Goal: Transaction & Acquisition: Book appointment/travel/reservation

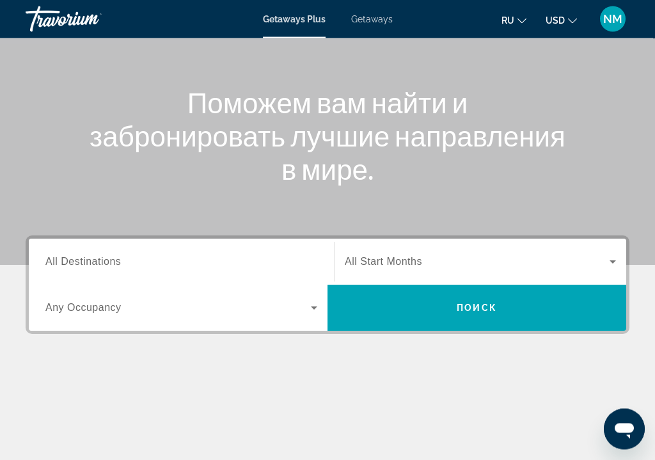
scroll to position [118, 0]
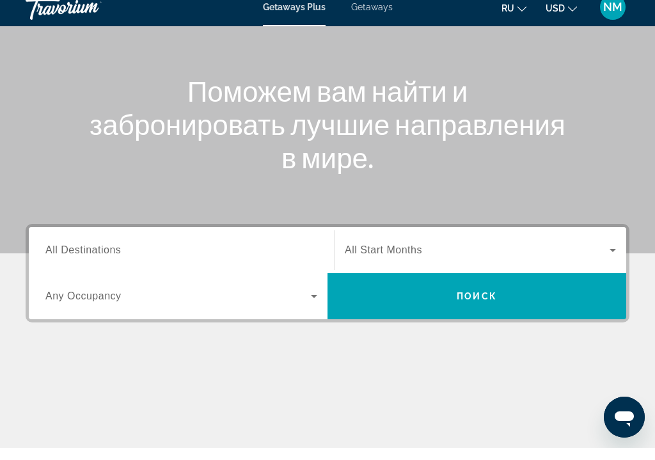
click at [51, 257] on span "All Destinations" at bounding box center [82, 262] width 75 height 11
click at [51, 255] on input "Destination All Destinations" at bounding box center [181, 262] width 272 height 15
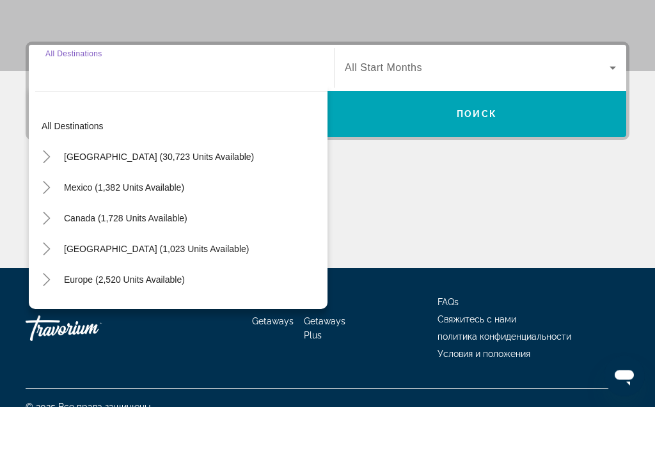
scroll to position [260, 0]
click at [67, 205] on span "[GEOGRAPHIC_DATA] (30,723 units available)" at bounding box center [159, 210] width 190 height 10
type input "**********"
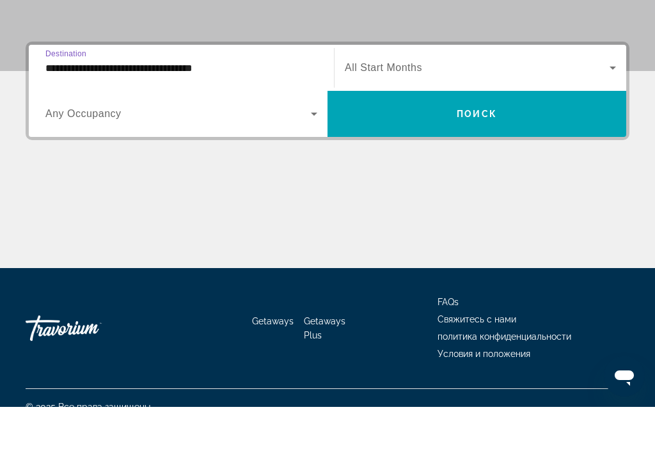
click at [59, 159] on span "Search widget" at bounding box center [177, 166] width 265 height 15
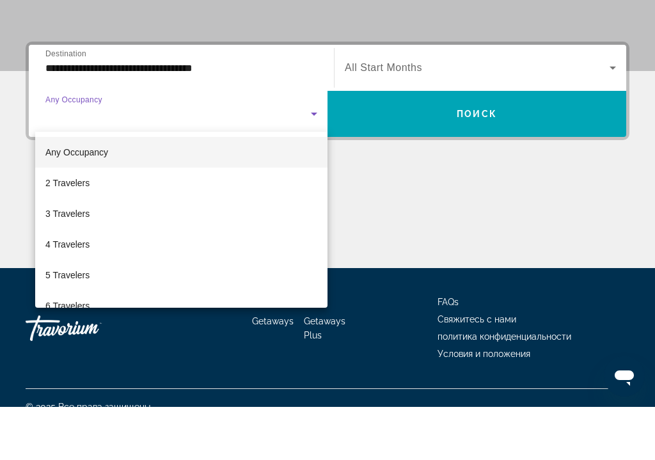
click at [52, 228] on span "2 Travelers" at bounding box center [67, 235] width 44 height 15
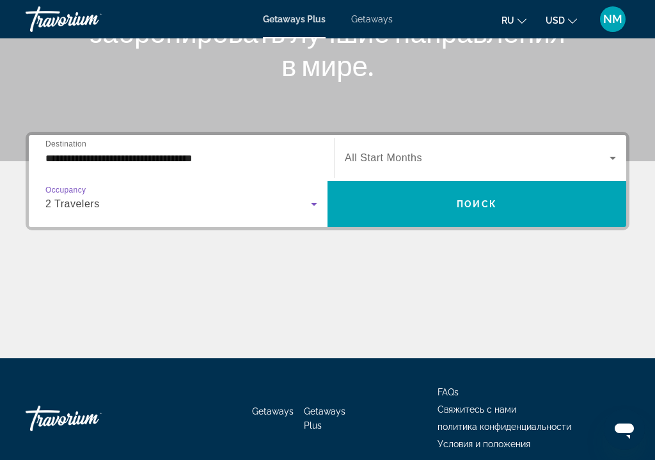
scroll to position [218, 0]
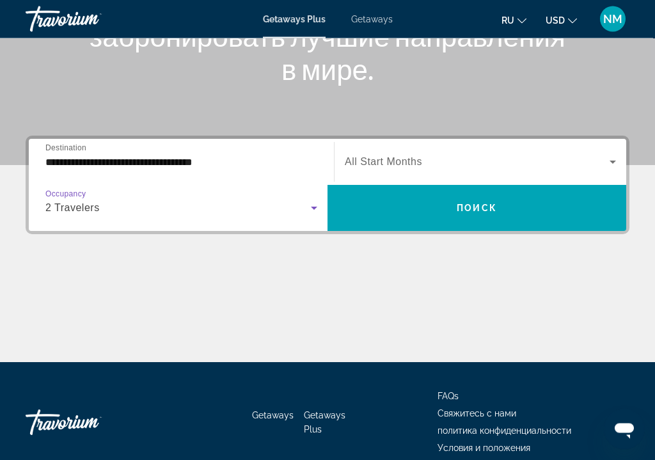
click at [432, 208] on span "Search widget" at bounding box center [477, 208] width 299 height 31
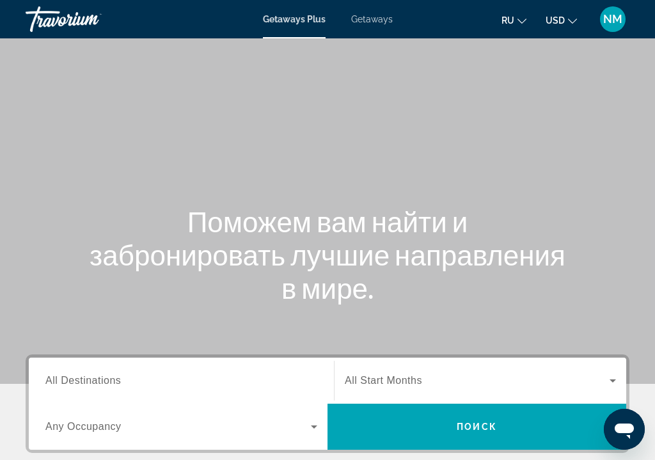
scroll to position [41, 0]
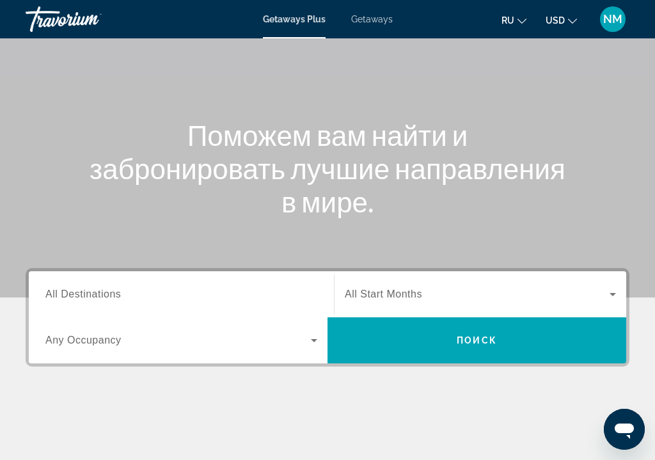
click at [192, 300] on input "Destination All Destinations" at bounding box center [181, 294] width 272 height 15
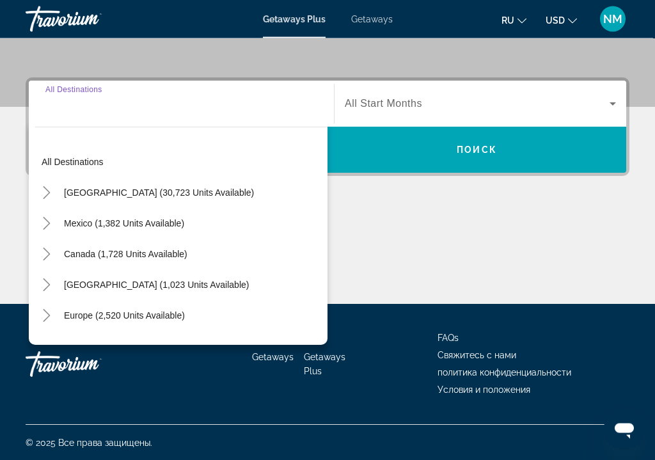
scroll to position [277, 0]
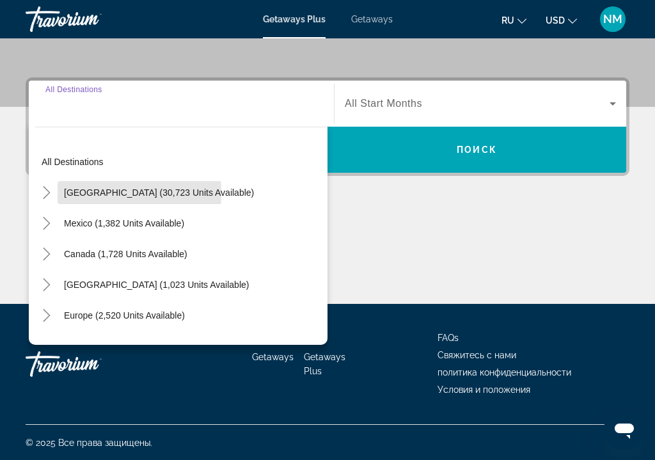
click at [60, 194] on span "Search widget" at bounding box center [159, 192] width 203 height 31
type input "**********"
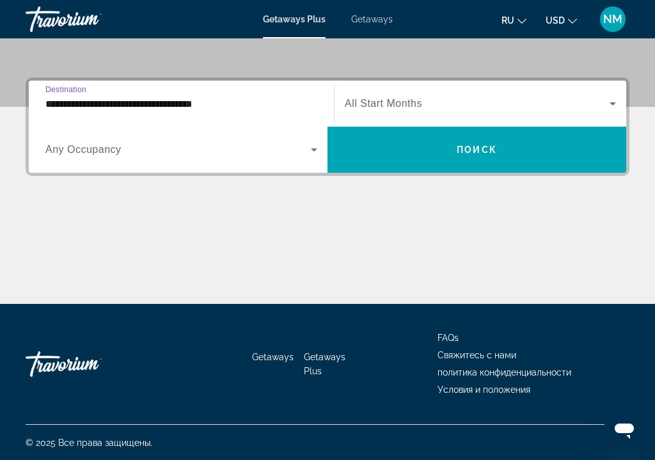
click at [47, 149] on span "Any Occupancy" at bounding box center [83, 149] width 76 height 11
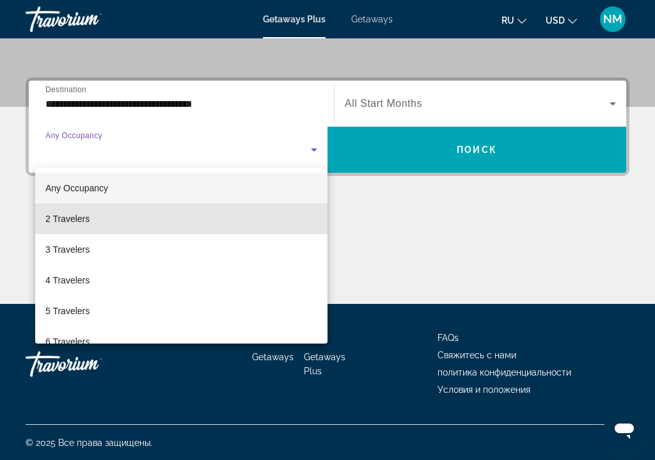
click at [50, 216] on span "2 Travelers" at bounding box center [67, 218] width 44 height 15
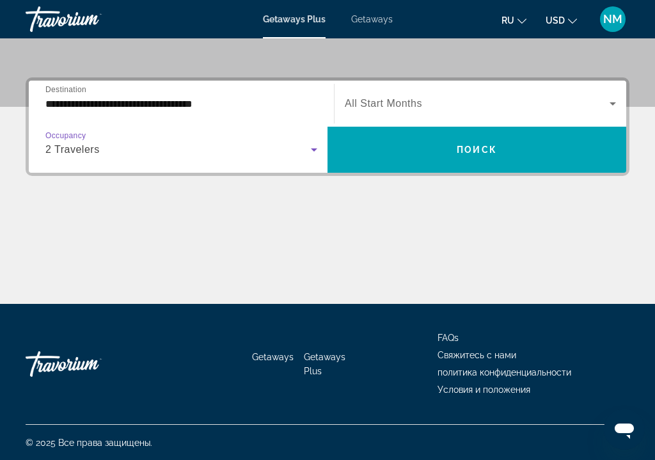
click at [607, 103] on icon "Search widget" at bounding box center [612, 103] width 15 height 15
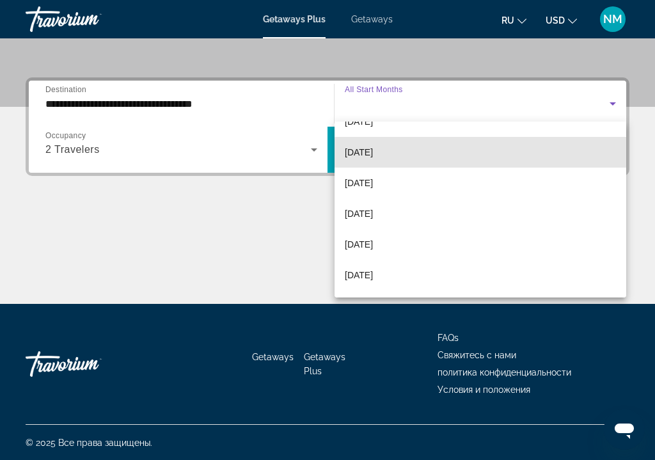
scroll to position [114, 0]
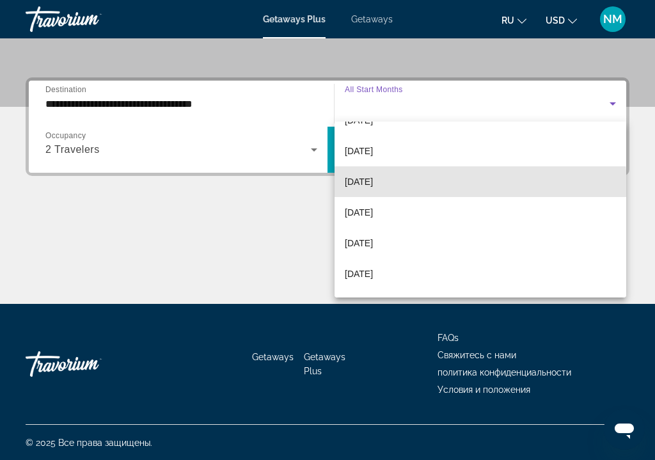
click at [373, 188] on span "[DATE]" at bounding box center [359, 181] width 28 height 15
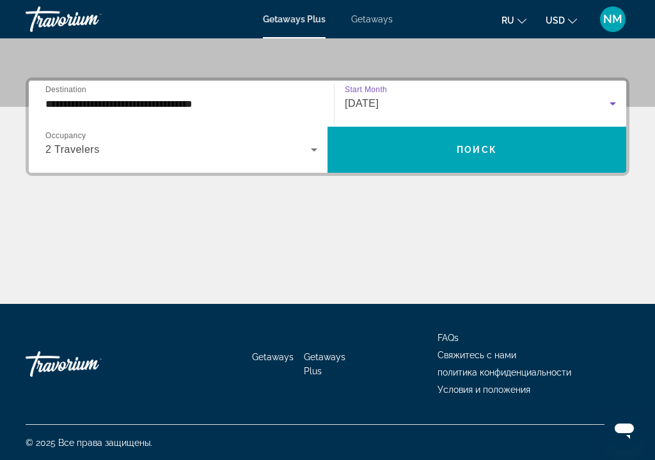
click at [495, 155] on span "Поиск" at bounding box center [477, 150] width 40 height 10
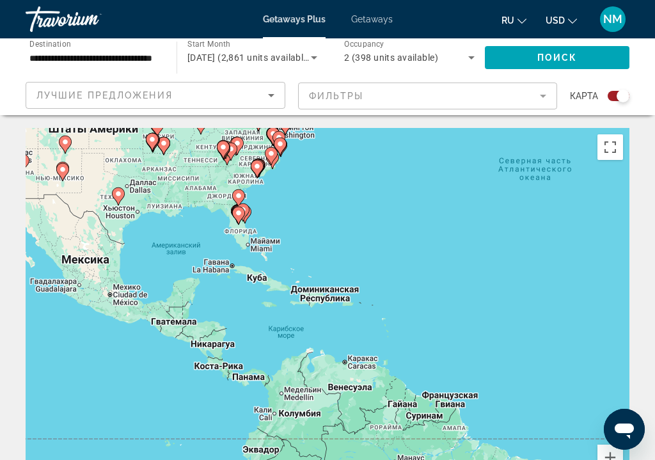
click at [113, 187] on gmp-advanced-marker "Main content" at bounding box center [118, 196] width 13 height 19
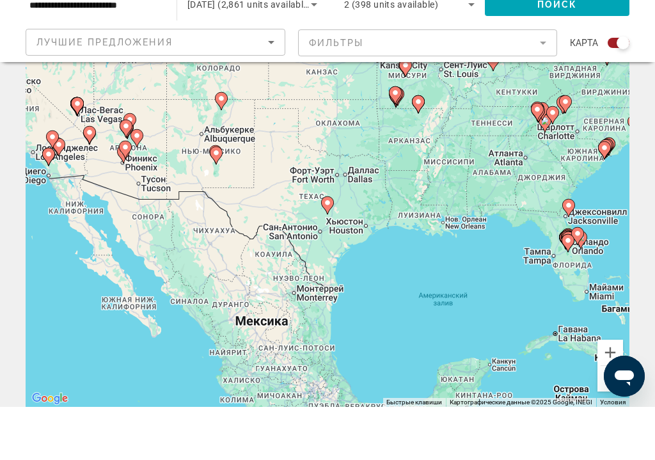
click at [324, 252] on image "Main content" at bounding box center [328, 256] width 8 height 8
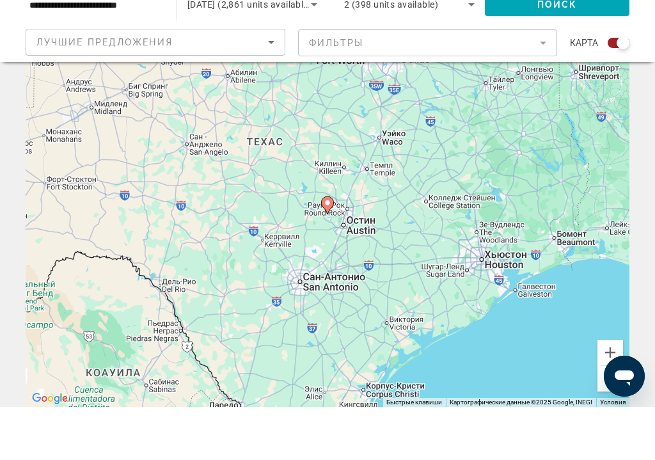
type input "**********"
click at [328, 252] on image "Main content" at bounding box center [328, 256] width 8 height 8
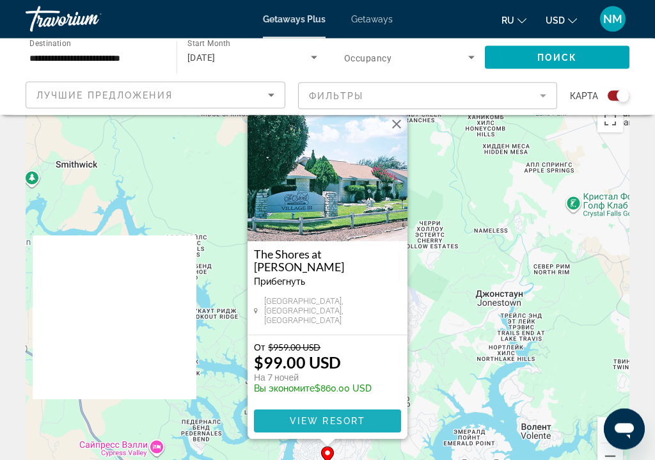
scroll to position [28, 0]
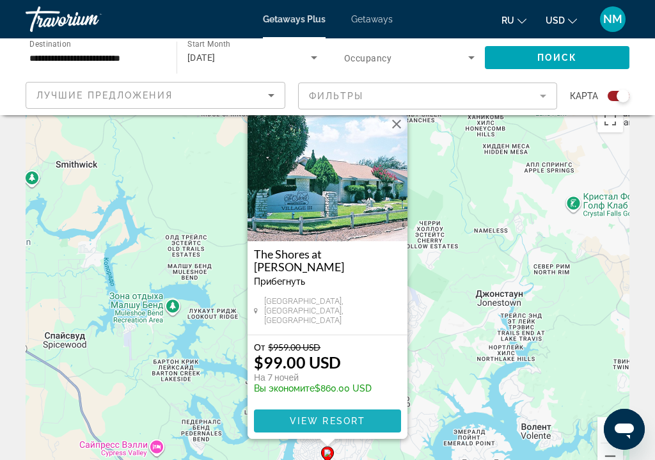
click at [274, 420] on span "Main content" at bounding box center [327, 421] width 147 height 31
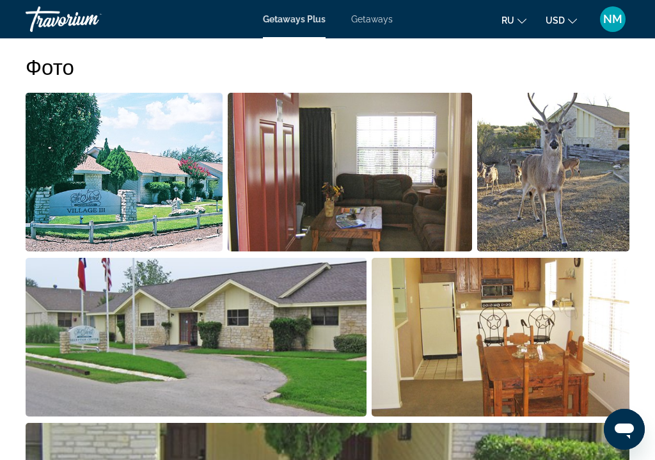
scroll to position [830, 0]
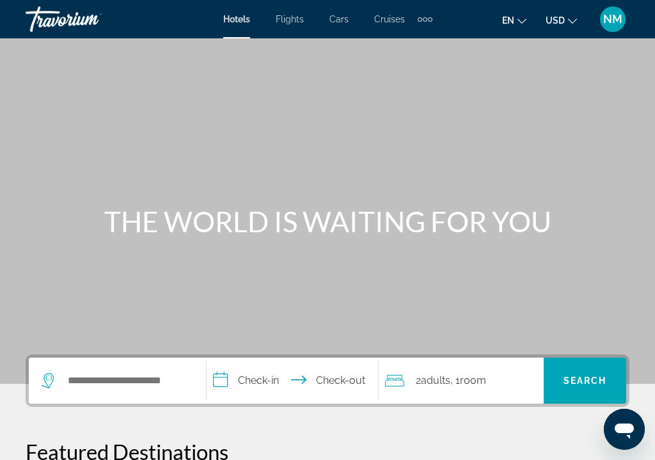
click at [383, 23] on span "Cruises" at bounding box center [389, 19] width 31 height 10
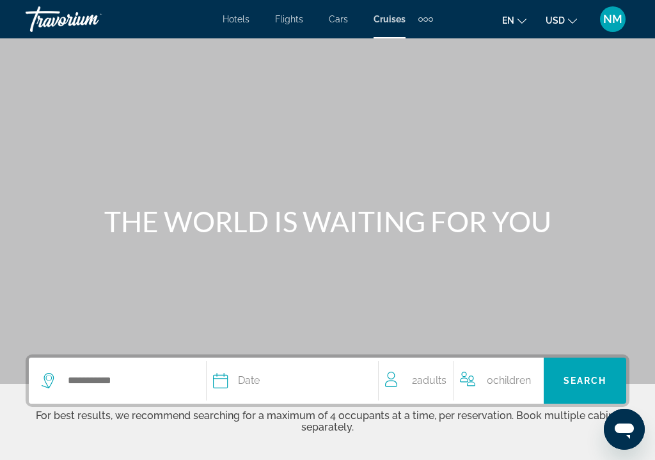
click at [236, 19] on span "Hotels" at bounding box center [236, 19] width 27 height 10
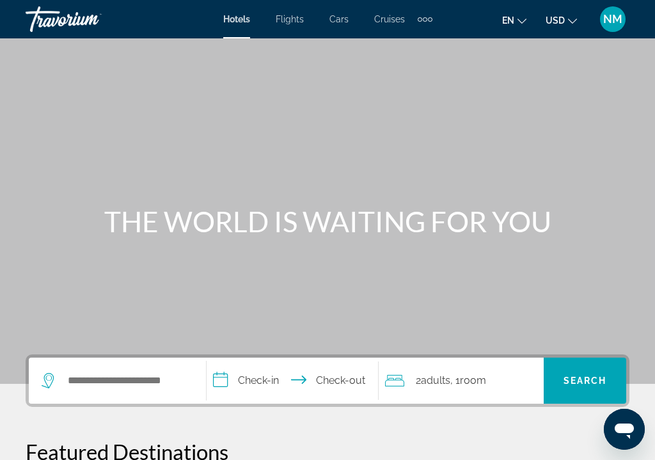
click at [292, 22] on span "Flights" at bounding box center [290, 19] width 28 height 10
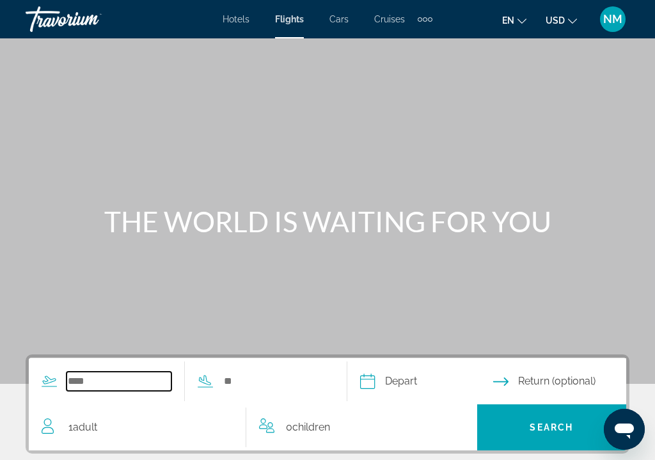
click at [76, 372] on input "Search widget" at bounding box center [119, 381] width 105 height 19
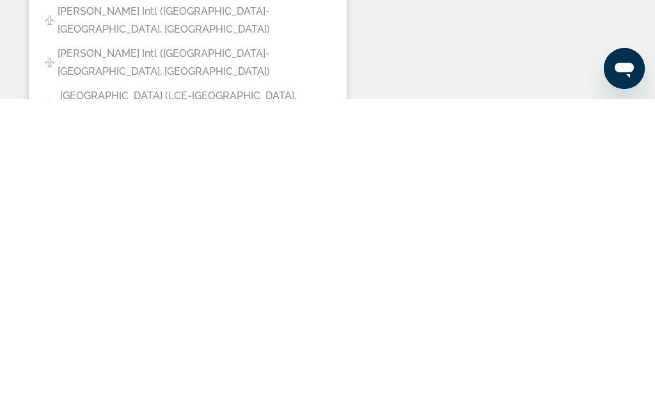
scroll to position [156, 0]
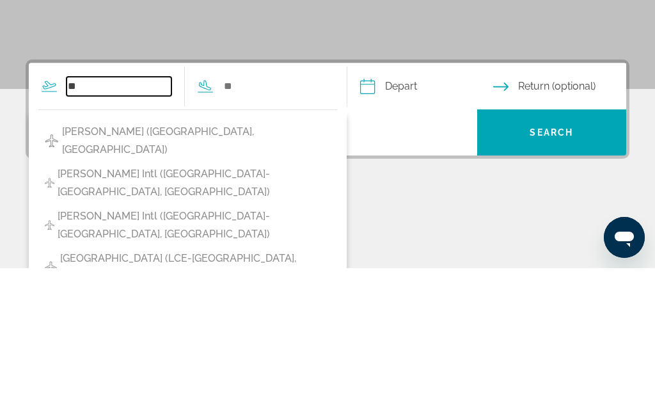
type input "*"
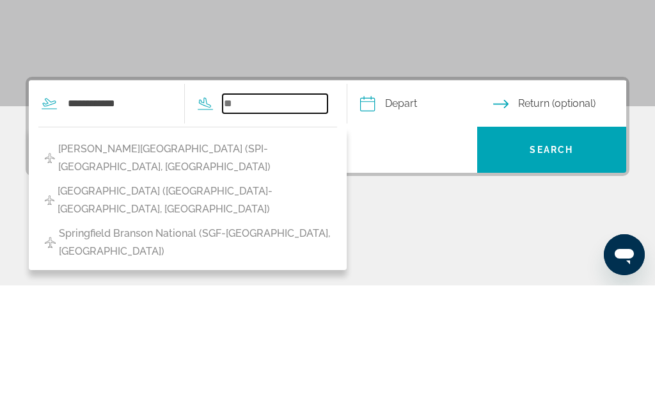
click at [265, 216] on input "Search widget" at bounding box center [275, 225] width 105 height 19
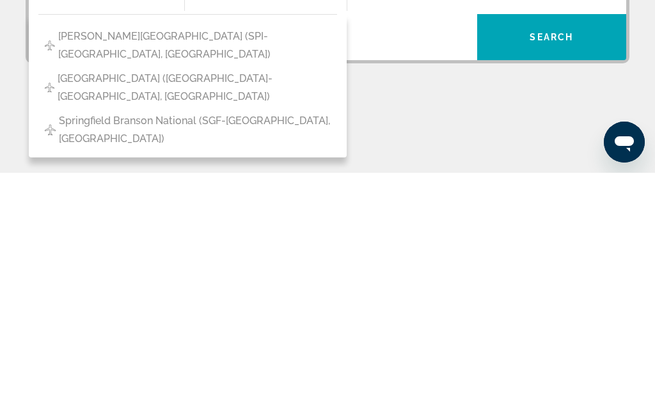
click at [75, 346] on span "Springfield Branson National (SGF-Springfield, United States of America)" at bounding box center [195, 364] width 272 height 36
type input "**********"
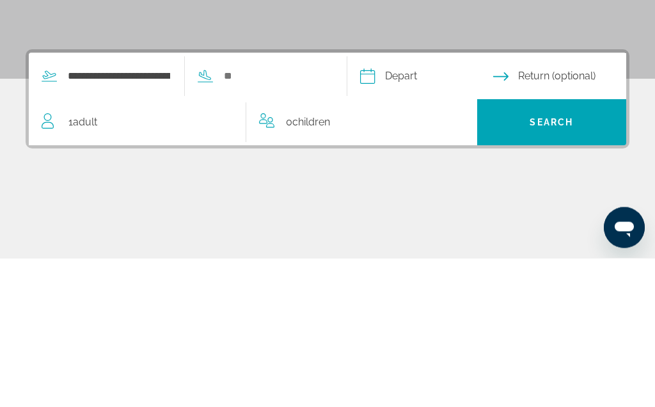
click at [275, 216] on input "Search widget" at bounding box center [275, 225] width 105 height 19
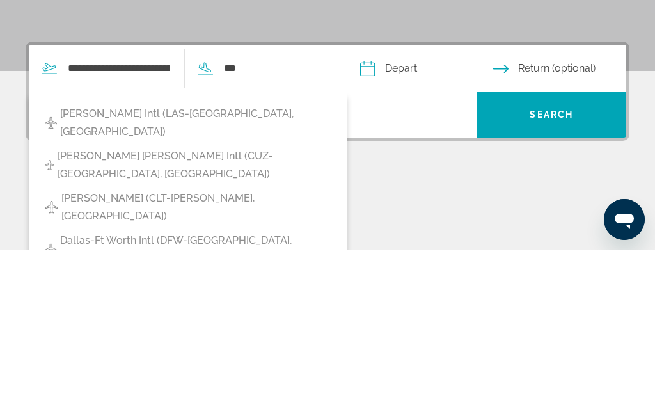
click at [72, 262] on span "Harry Reid Intl (LAS-Las Vegas, US)" at bounding box center [195, 280] width 271 height 36
type input "**********"
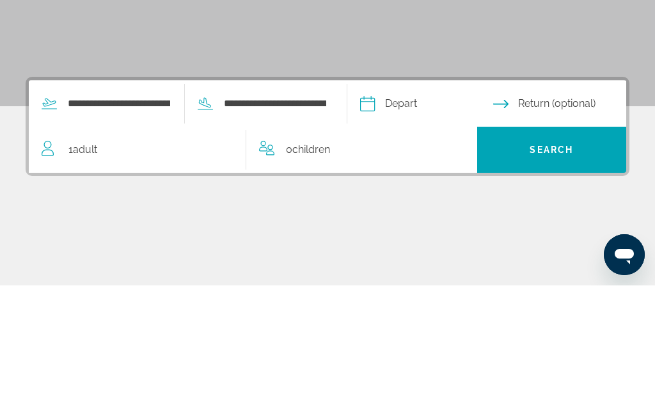
click at [423, 202] on input "Depart date" at bounding box center [426, 227] width 138 height 50
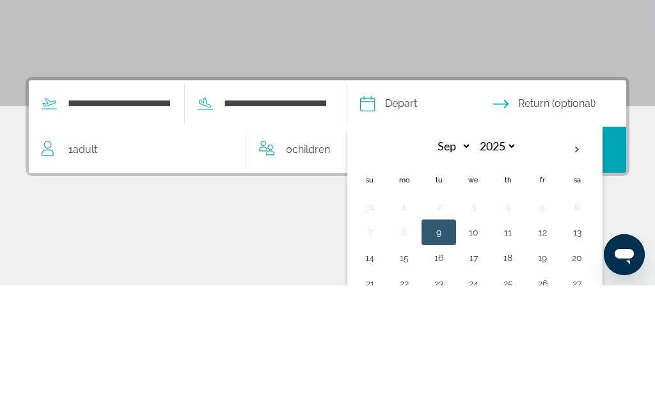
scroll to position [278, 0]
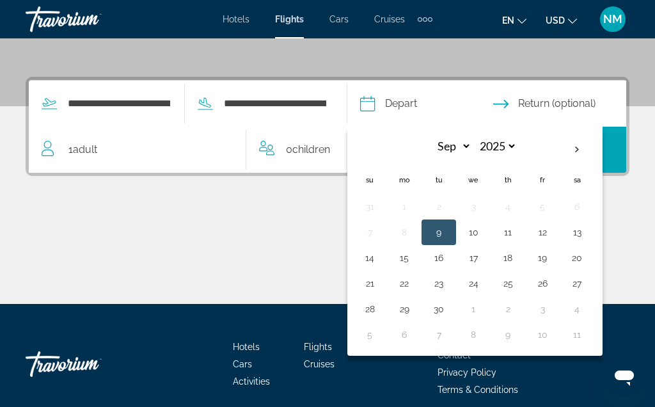
click at [594, 151] on th "Next month" at bounding box center [577, 150] width 35 height 28
click at [594, 150] on th "Next month" at bounding box center [577, 150] width 35 height 28
click at [594, 152] on th "Next month" at bounding box center [577, 150] width 35 height 28
select select "*"
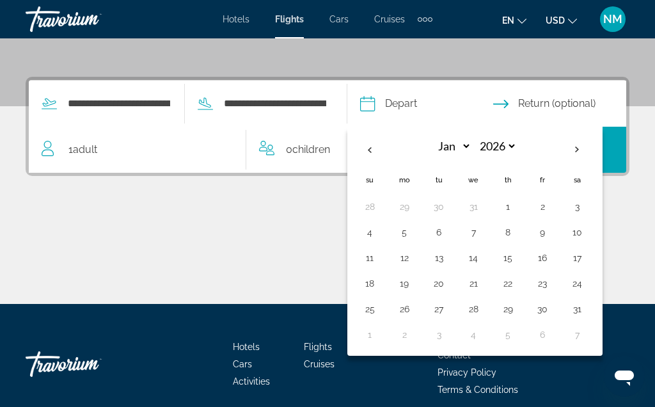
select select "****"
click at [415, 230] on button "5" at bounding box center [404, 232] width 20 height 18
type input "**********"
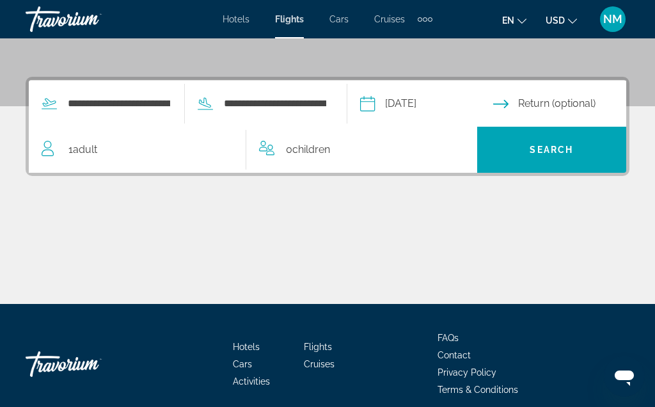
click at [564, 104] on input "Return date" at bounding box center [562, 106] width 138 height 50
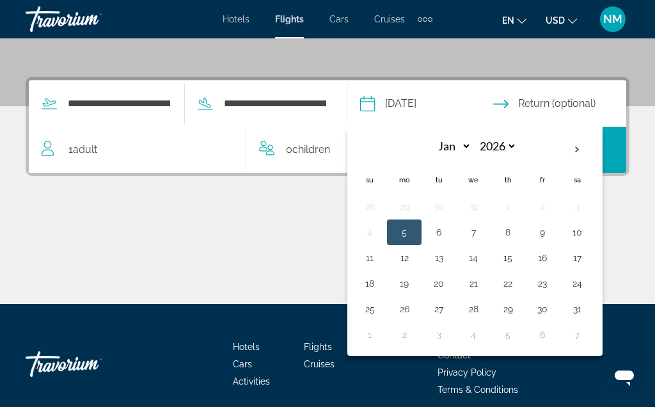
click at [553, 232] on button "9" at bounding box center [542, 232] width 20 height 18
type input "**********"
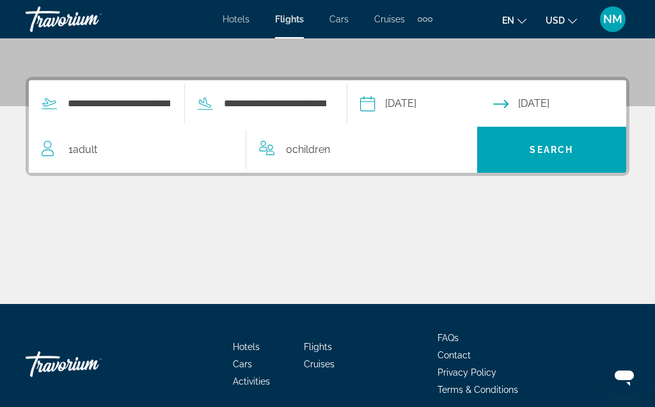
click at [79, 150] on span "Adult" at bounding box center [85, 149] width 24 height 12
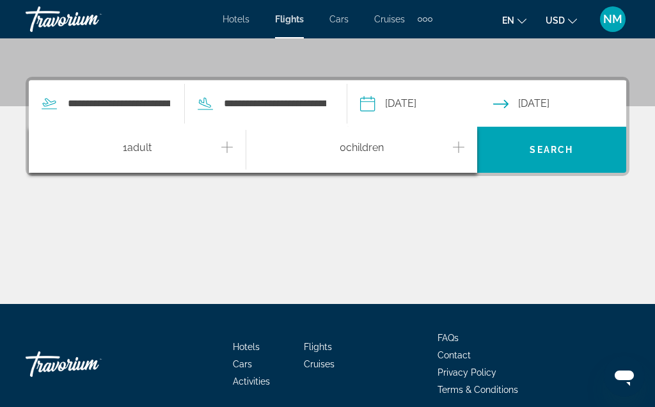
click at [230, 145] on icon "Increment adults" at bounding box center [227, 146] width 12 height 15
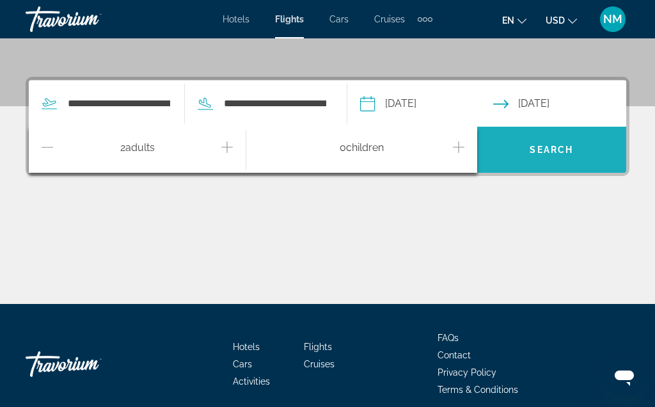
click at [560, 150] on span "Search" at bounding box center [552, 150] width 44 height 10
